Goal: Task Accomplishment & Management: Use online tool/utility

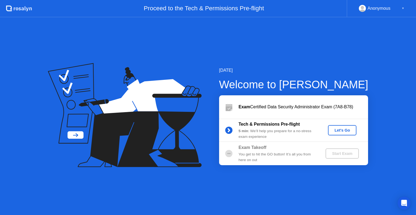
click at [337, 126] on button "Let's Go" at bounding box center [342, 130] width 28 height 10
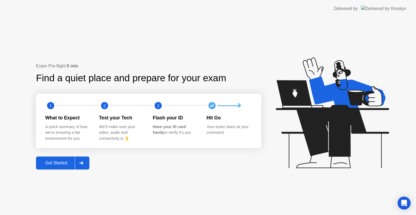
click at [51, 163] on div "Get Started" at bounding box center [56, 162] width 37 height 5
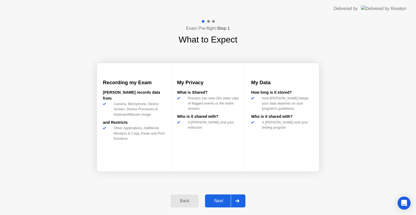
click at [228, 201] on div "Next" at bounding box center [218, 200] width 24 height 5
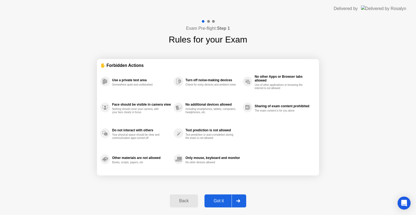
click at [228, 201] on div "Got it" at bounding box center [218, 200] width 25 height 5
select select "**********"
select select "*******"
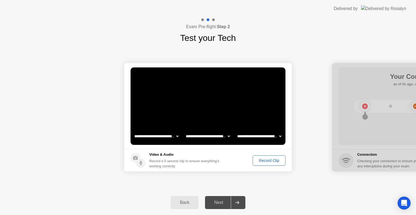
click at [269, 160] on div "Record Clip" at bounding box center [268, 160] width 29 height 4
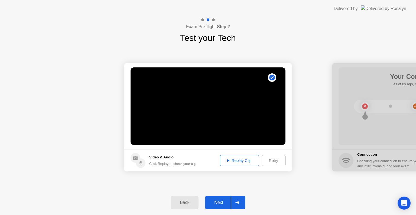
click at [269, 160] on div "Retry" at bounding box center [273, 160] width 20 height 4
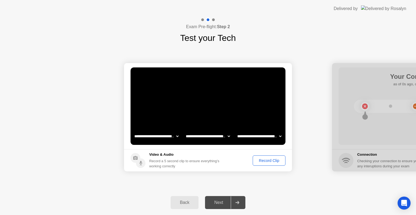
click at [269, 160] on div "Record Clip" at bounding box center [268, 160] width 29 height 4
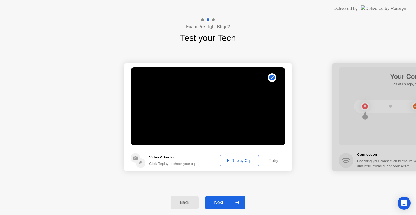
click at [228, 198] on button "Next" at bounding box center [225, 202] width 40 height 13
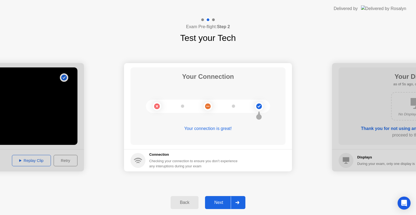
click at [228, 198] on button "Next" at bounding box center [225, 202] width 40 height 13
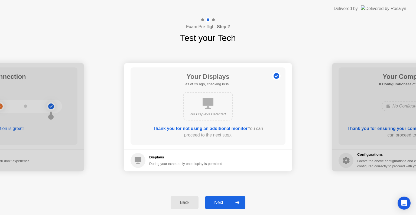
click at [228, 198] on button "Next" at bounding box center [225, 202] width 40 height 13
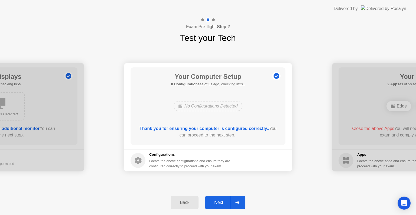
click at [228, 198] on button "Next" at bounding box center [225, 202] width 40 height 13
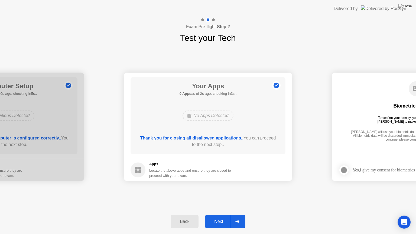
click at [224, 215] on button "Next" at bounding box center [225, 221] width 40 height 13
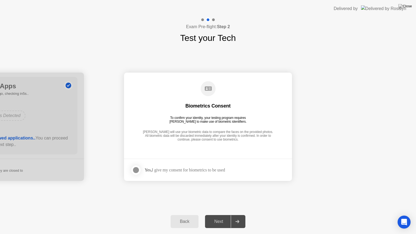
click at [157, 172] on div "Yes, I give my consent for biometrics to be used" at bounding box center [184, 169] width 80 height 5
click at [135, 169] on div at bounding box center [136, 170] width 6 height 6
click at [220, 215] on button "Next" at bounding box center [225, 221] width 40 height 13
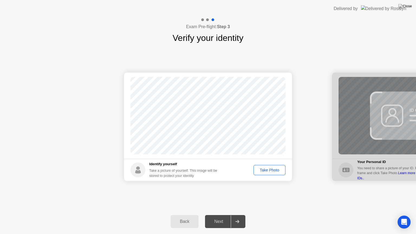
click at [275, 169] on div "Take Photo" at bounding box center [269, 170] width 28 height 4
click at [231, 215] on div "Next" at bounding box center [218, 221] width 24 height 5
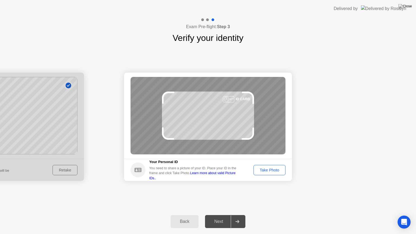
click at [262, 168] on div "Take Photo" at bounding box center [269, 170] width 28 height 4
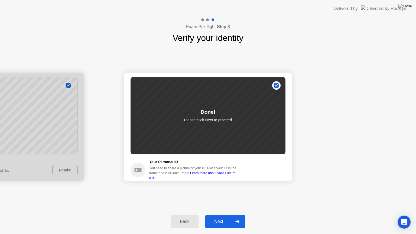
click at [218, 215] on div "Next" at bounding box center [218, 221] width 24 height 5
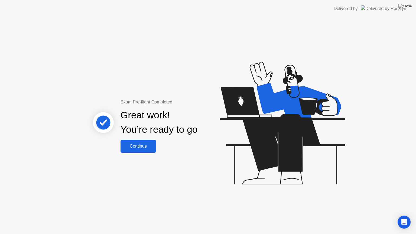
click at [146, 150] on button "Continue" at bounding box center [137, 146] width 35 height 13
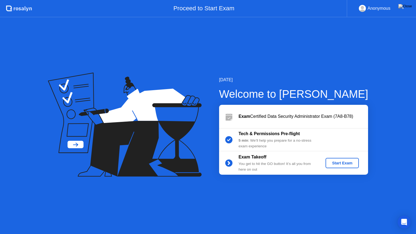
click at [353, 165] on div "Start Exam" at bounding box center [341, 163] width 29 height 4
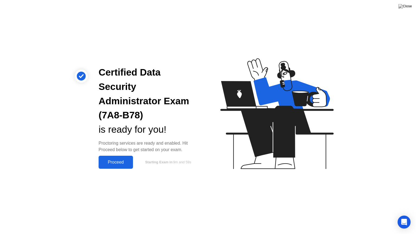
click at [129, 163] on div "Proceed" at bounding box center [115, 162] width 31 height 5
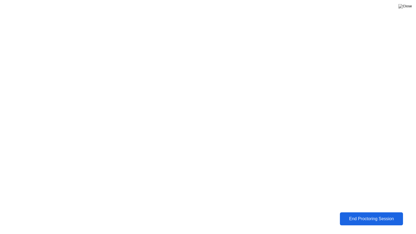
click at [368, 215] on div "End Proctoring Session" at bounding box center [371, 218] width 60 height 5
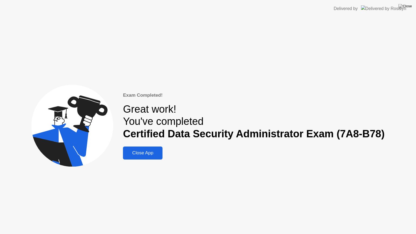
click at [150, 154] on div "Close App" at bounding box center [142, 152] width 36 height 5
